Goal: Task Accomplishment & Management: Use online tool/utility

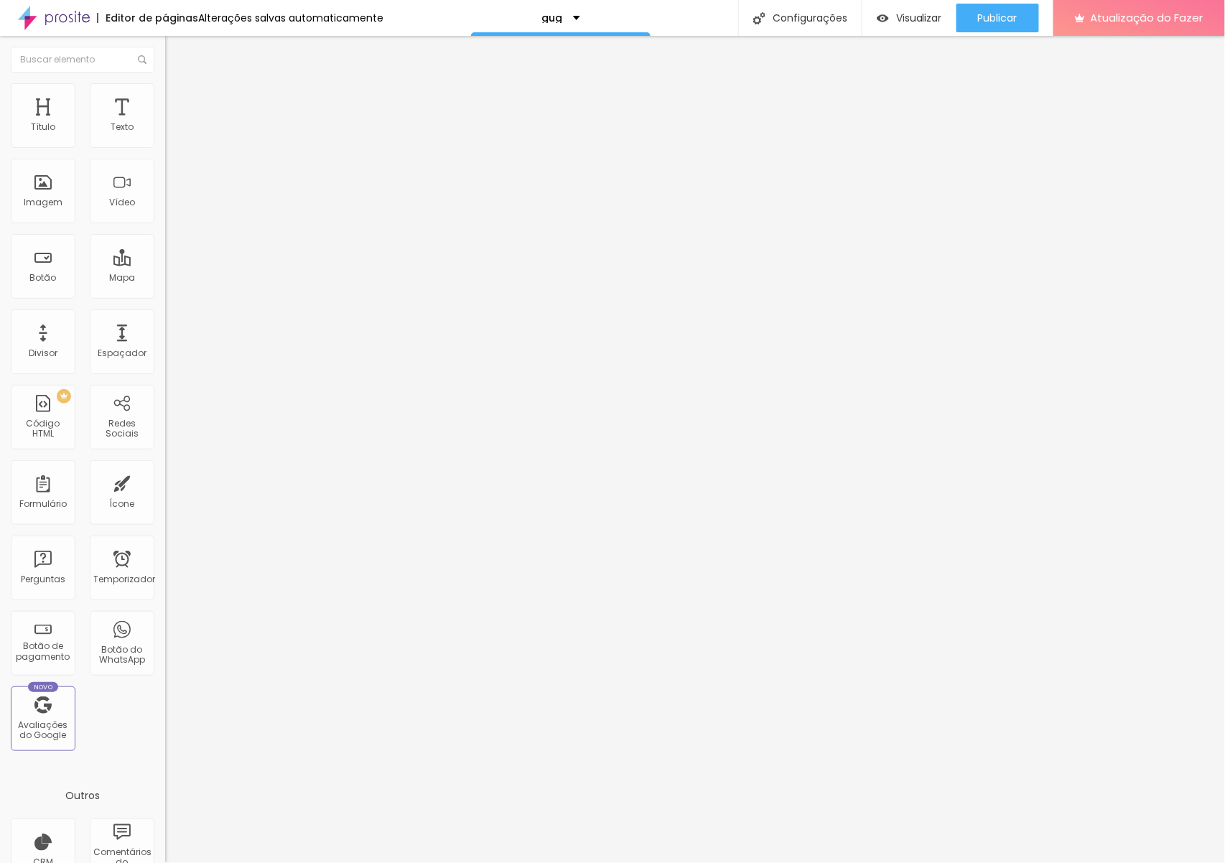
click at [174, 124] on font "Trocar imagem" at bounding box center [209, 117] width 70 height 12
click at [1011, 15] on font "Publicar" at bounding box center [997, 18] width 39 height 14
